Goal: Navigation & Orientation: Find specific page/section

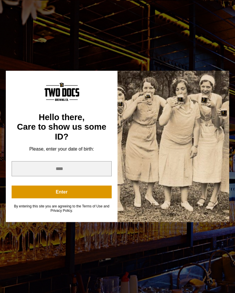
scroll to position [138, 0]
click at [28, 173] on input "year" at bounding box center [62, 169] width 100 height 15
type input "****"
click at [59, 198] on button "Enter" at bounding box center [62, 192] width 100 height 13
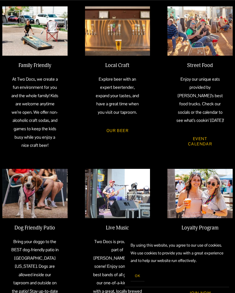
scroll to position [207, 0]
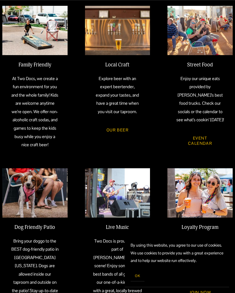
click at [202, 146] on link "Event Calendar" at bounding box center [200, 141] width 49 height 20
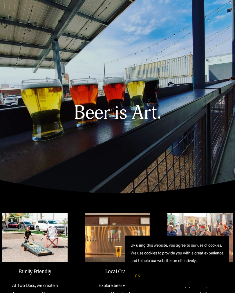
scroll to position [217, 0]
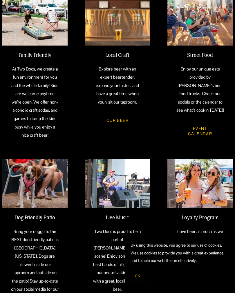
click at [114, 126] on link "Our Beer" at bounding box center [117, 120] width 39 height 15
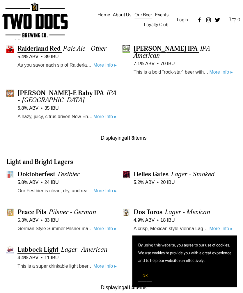
scroll to position [227, 0]
